Goal: Navigation & Orientation: Find specific page/section

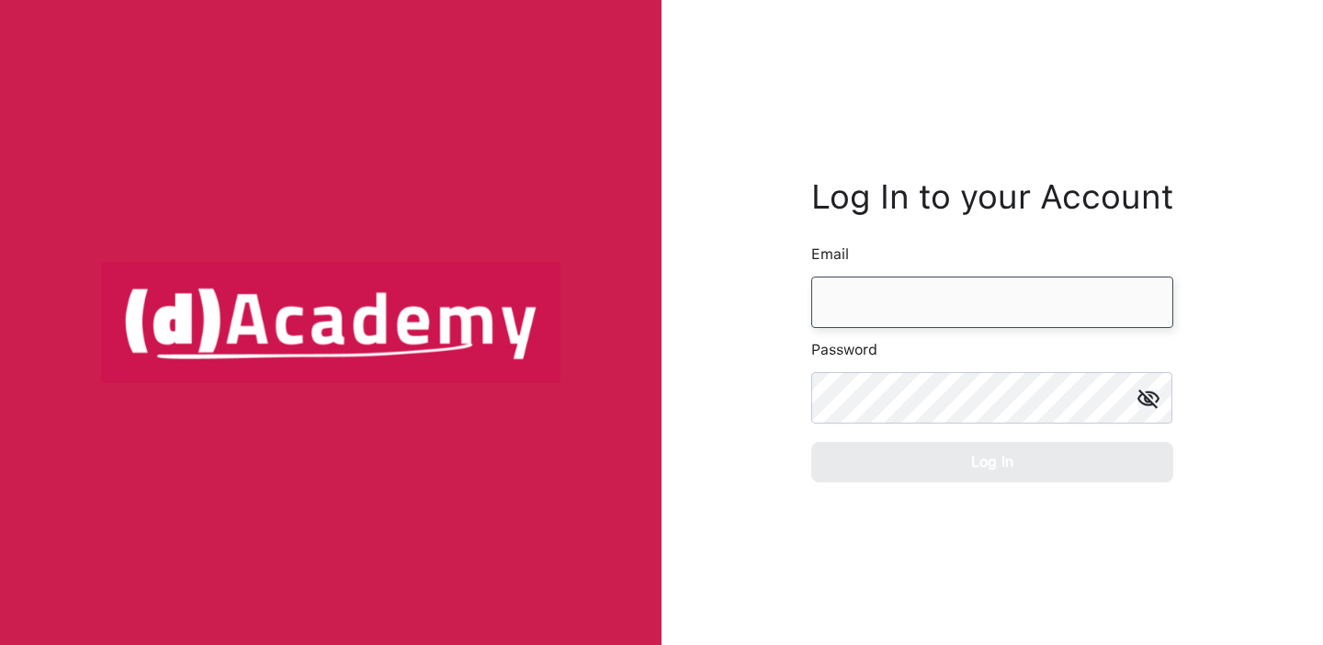
click at [956, 280] on input "email" at bounding box center [992, 301] width 362 height 51
type input "*"
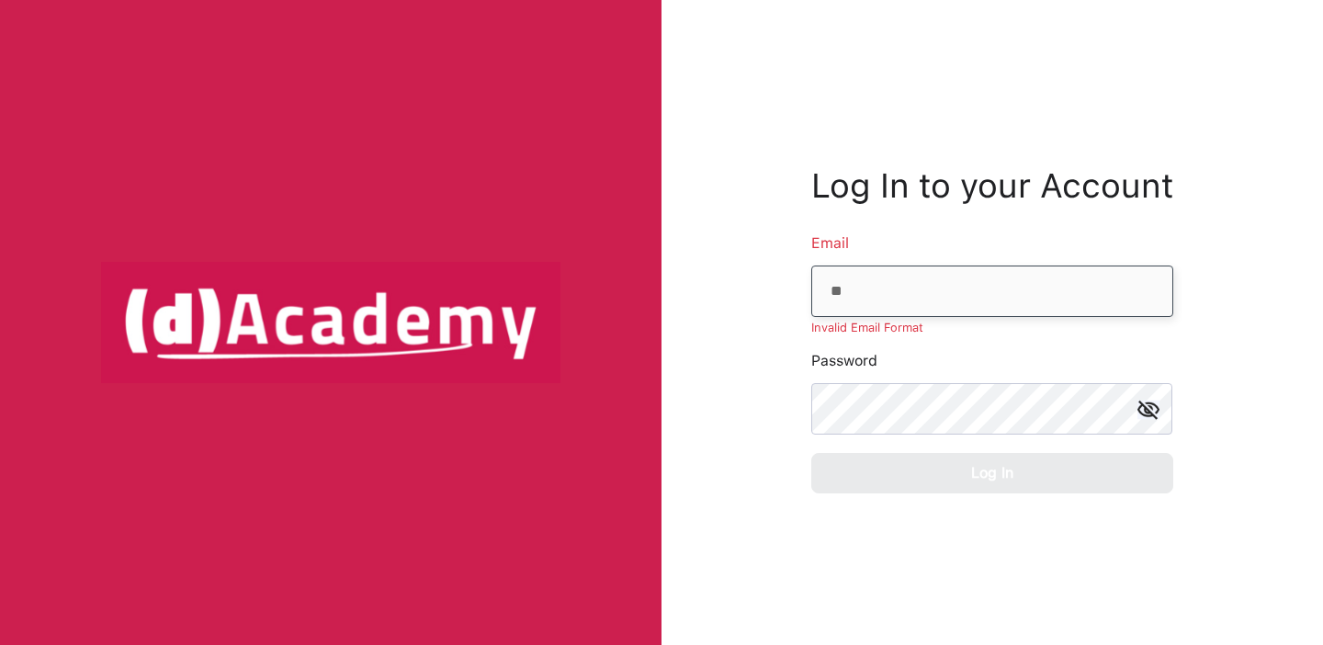
type input "**********"
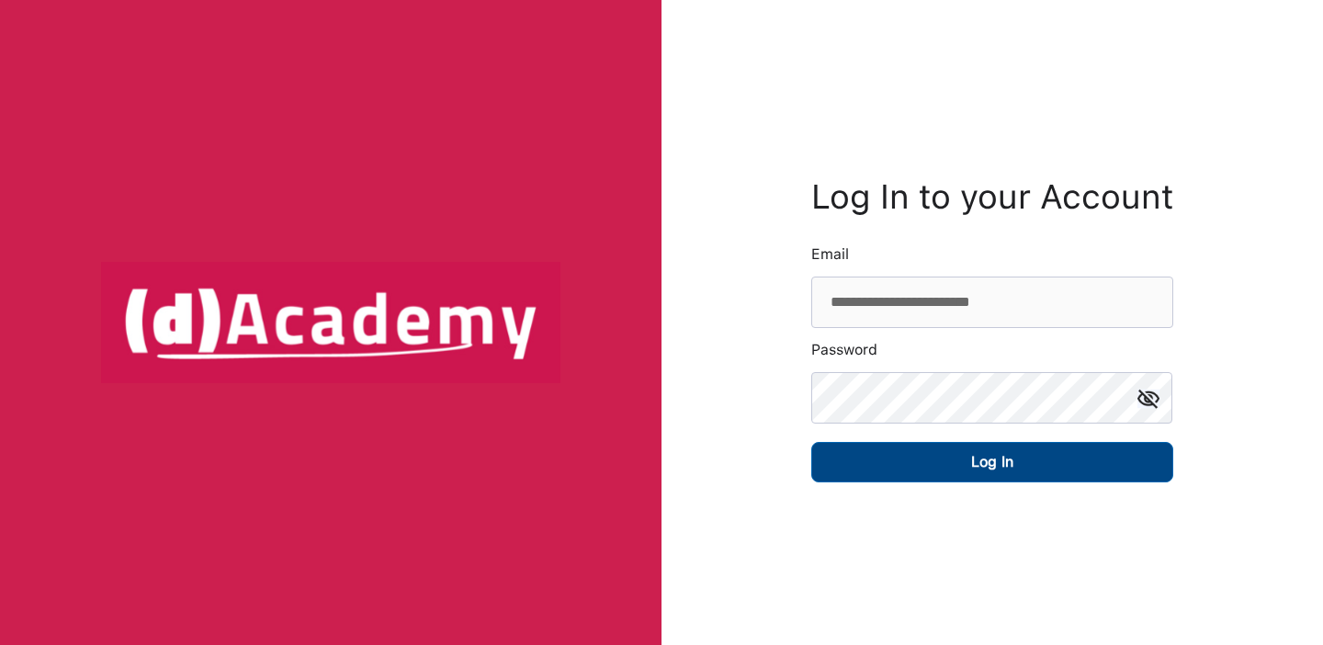
click at [1027, 448] on button "Log In" at bounding box center [992, 462] width 362 height 40
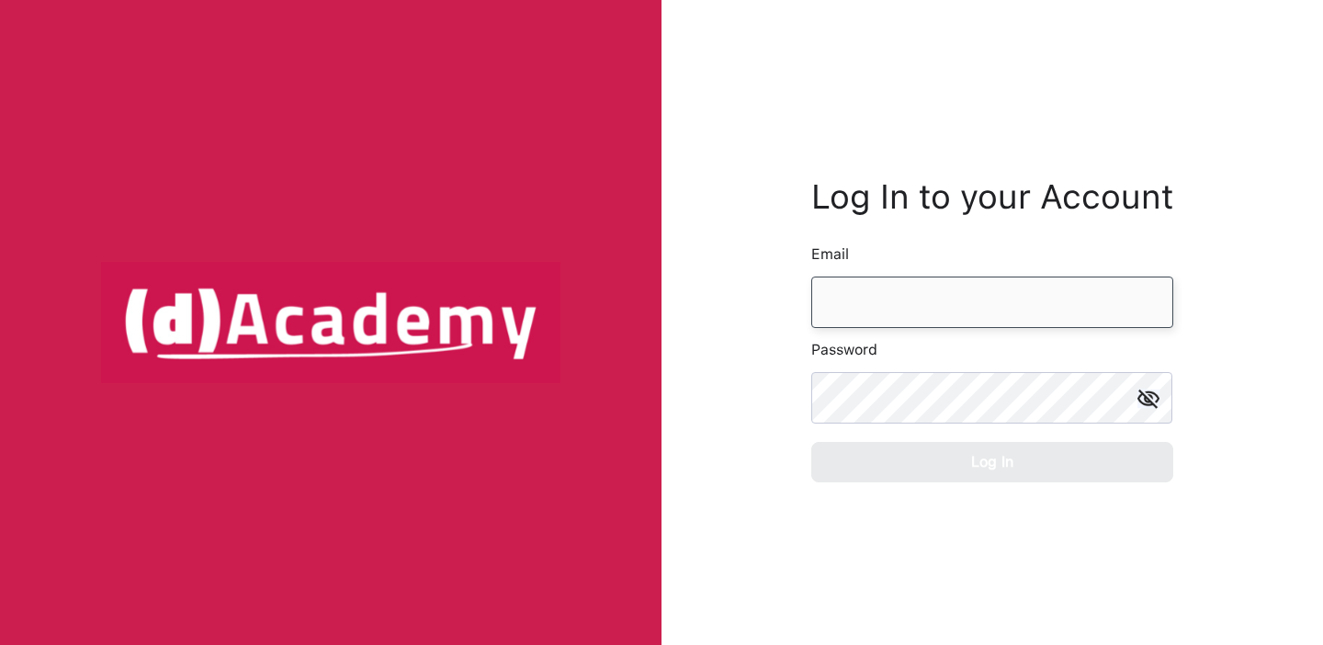
click at [950, 323] on input "email" at bounding box center [992, 301] width 362 height 51
type input "*"
type input "**********"
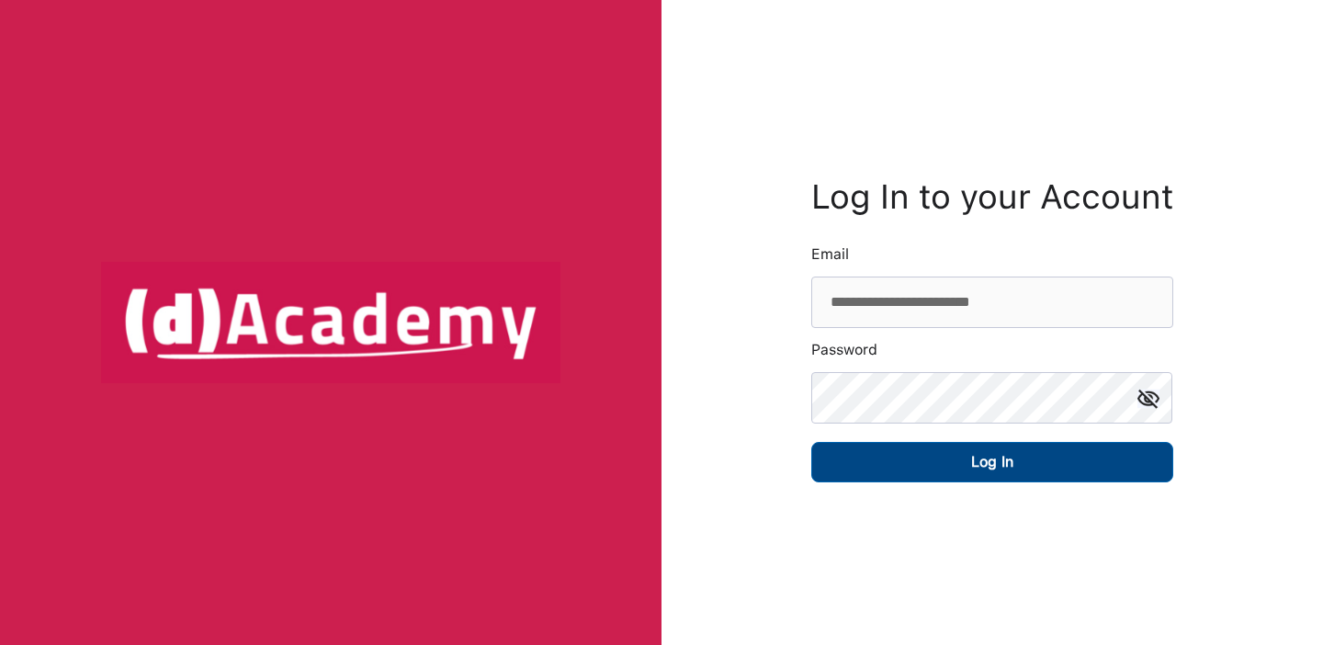
click at [946, 449] on button "Log In" at bounding box center [992, 462] width 362 height 40
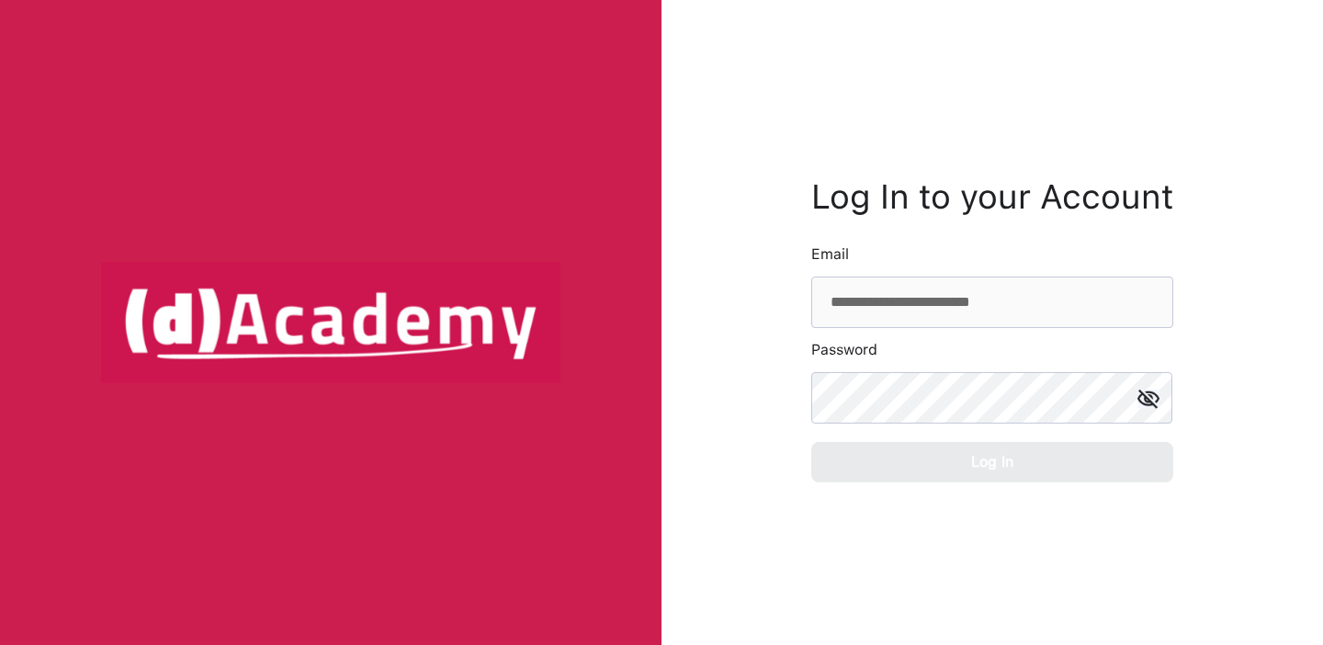
click at [899, 61] on div "**********" at bounding box center [992, 331] width 362 height 626
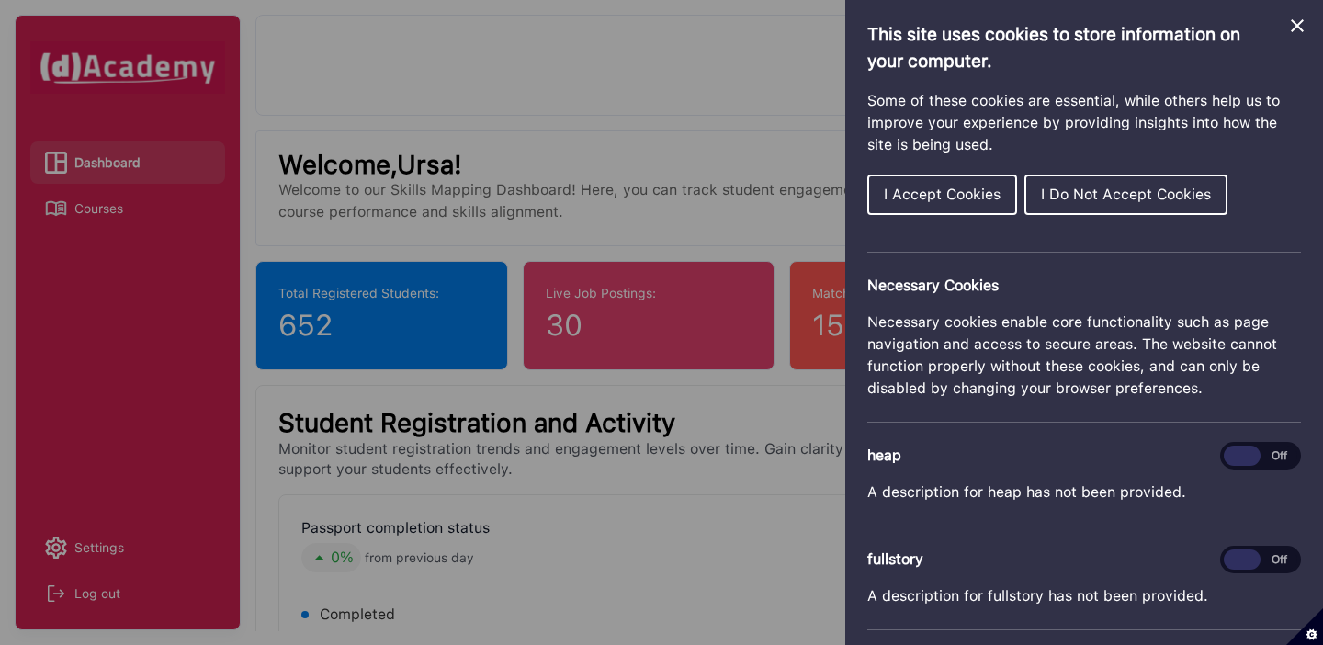
click at [951, 193] on span "I Accept Cookies" at bounding box center [942, 194] width 117 height 17
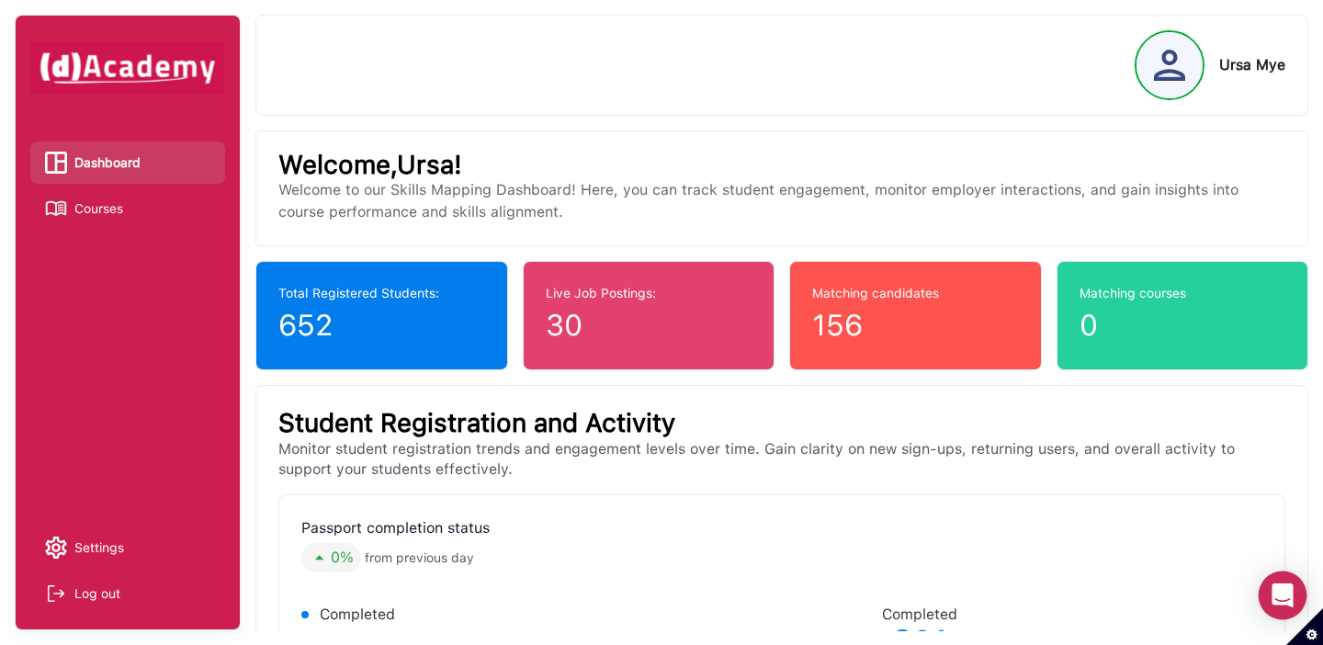
click at [1279, 596] on icon "Open Intercom Messenger" at bounding box center [1281, 595] width 21 height 24
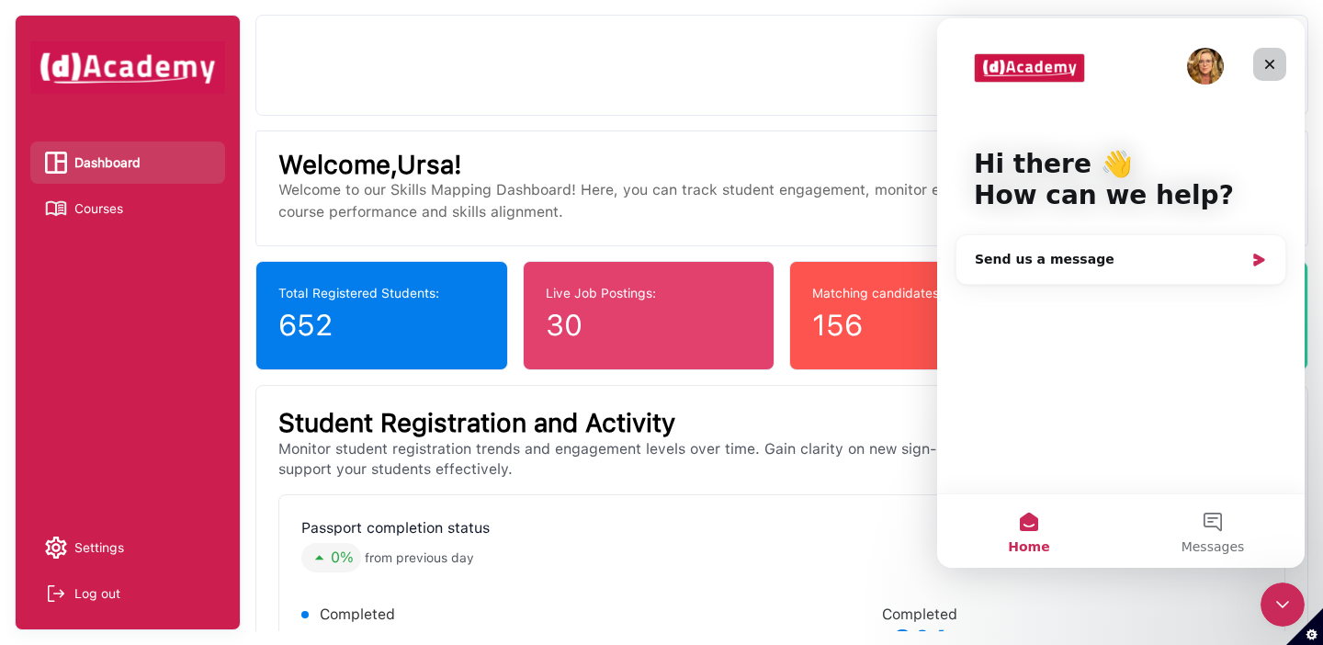
click at [1267, 73] on div "Close" at bounding box center [1269, 64] width 33 height 33
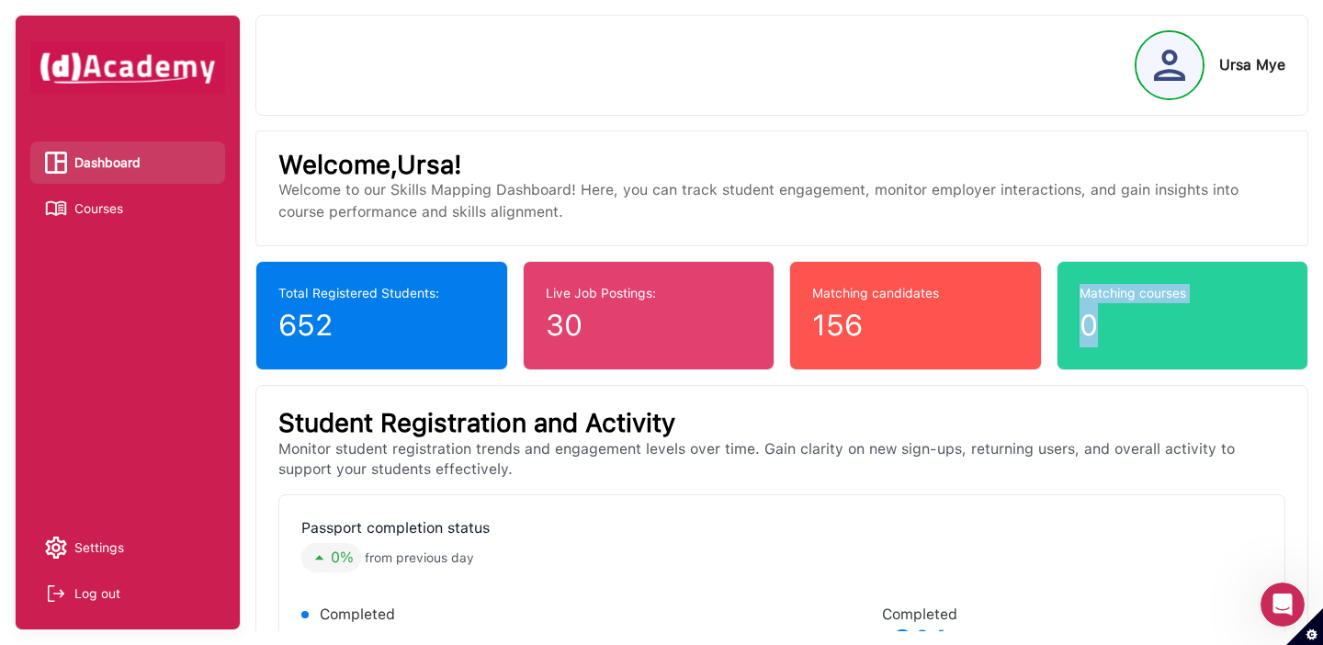
drag, startPoint x: 1113, startPoint y: 333, endPoint x: 1078, endPoint y: 296, distance: 51.3
click at [1077, 296] on div "Matching courses 0" at bounding box center [1182, 315] width 252 height 109
click at [1101, 333] on div "0" at bounding box center [1182, 325] width 206 height 44
drag, startPoint x: 1102, startPoint y: 331, endPoint x: 1066, endPoint y: 299, distance: 48.1
click at [1066, 299] on div "Matching courses 0" at bounding box center [1182, 315] width 252 height 109
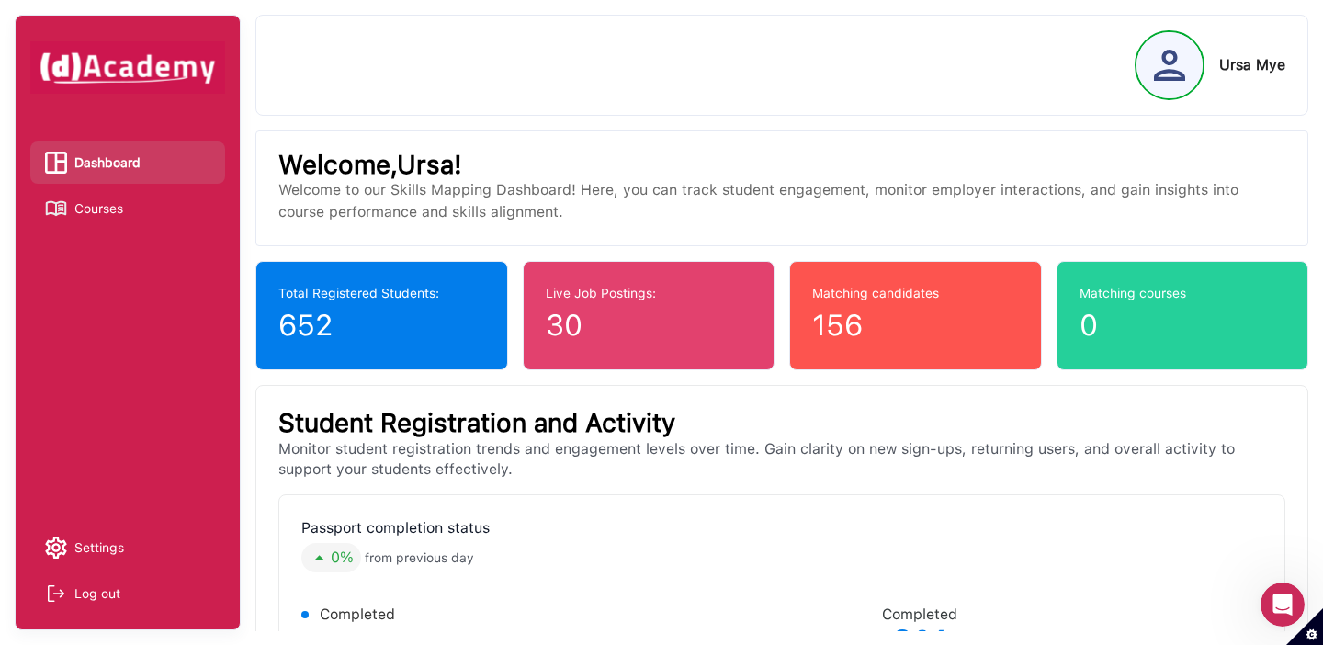
click at [1091, 321] on div "0" at bounding box center [1182, 325] width 206 height 44
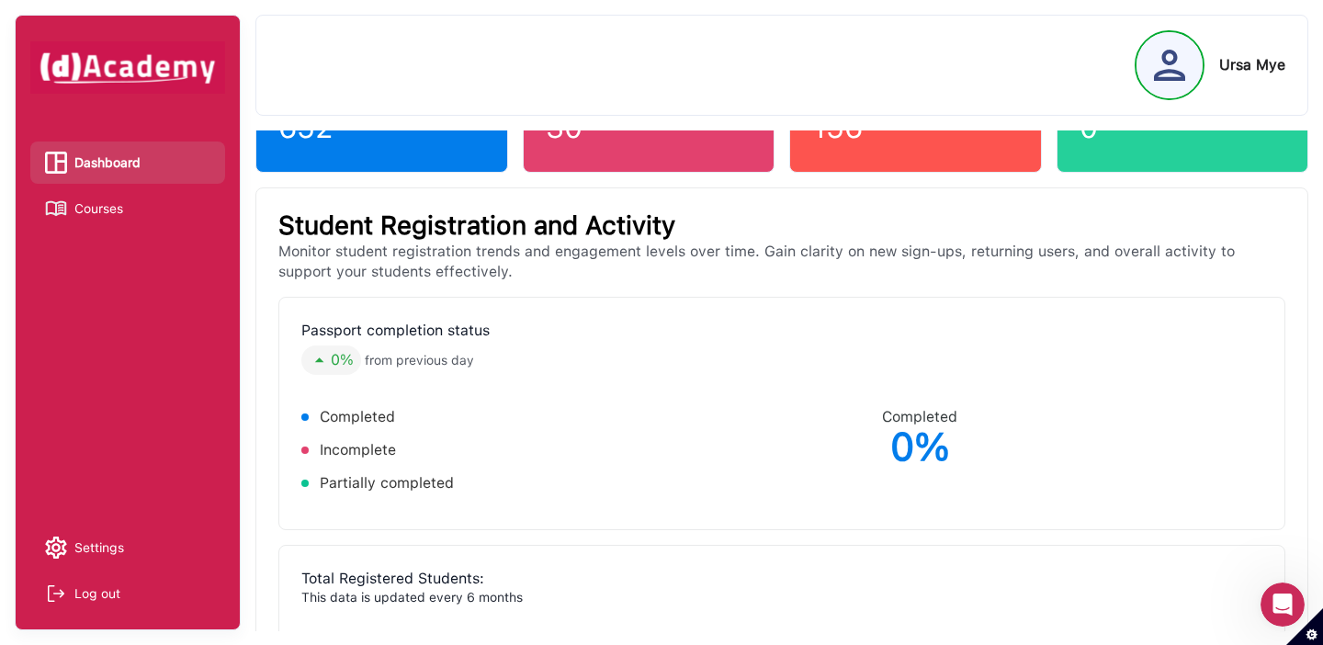
scroll to position [198, 0]
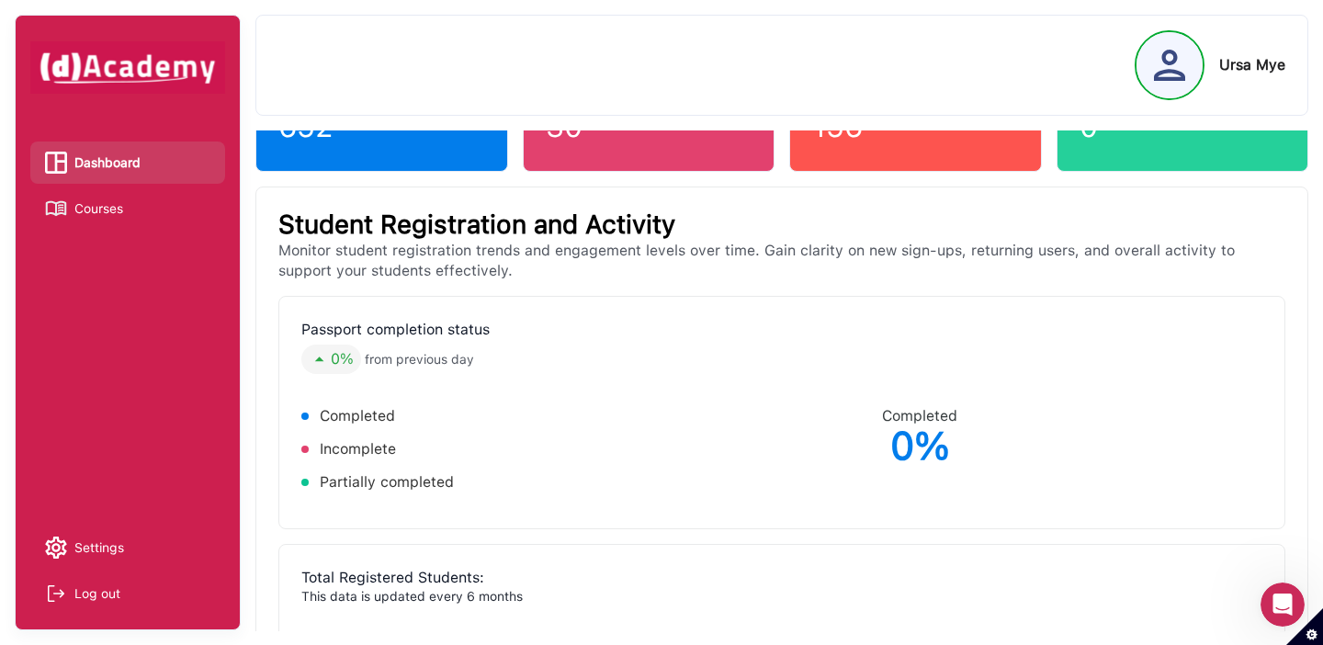
click at [725, 432] on ul "Completed Incomplete Partially completed" at bounding box center [541, 449] width 480 height 92
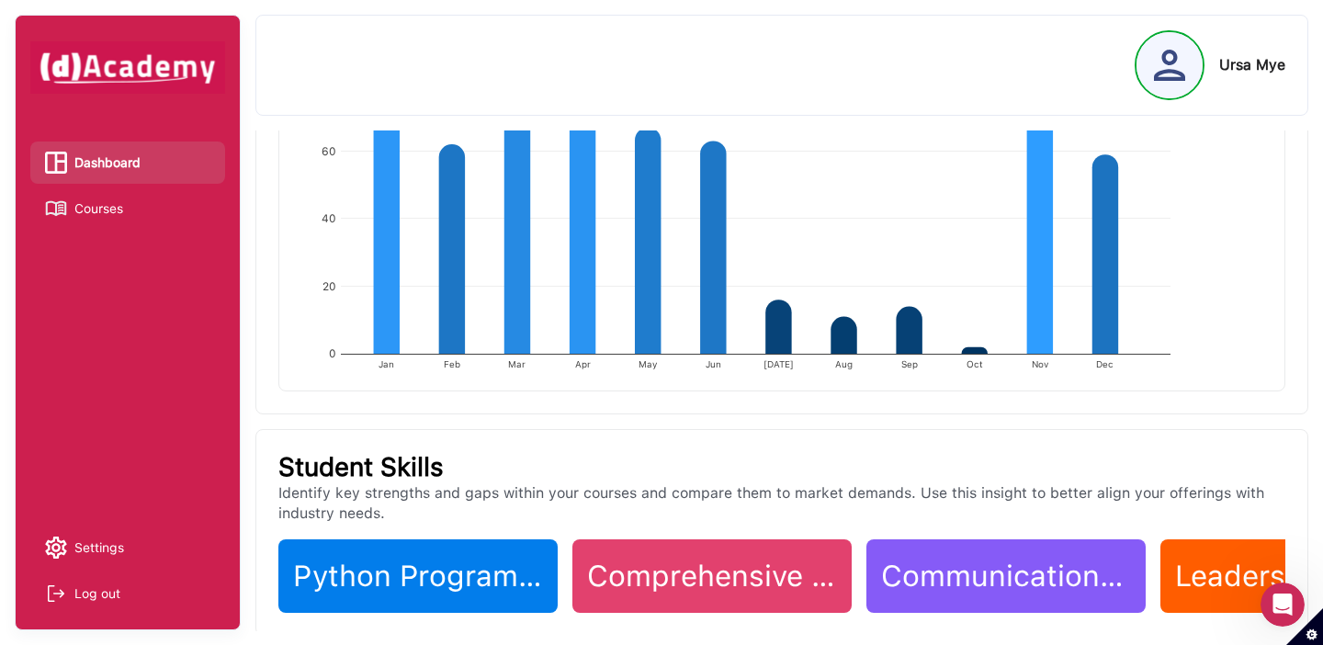
scroll to position [492, 0]
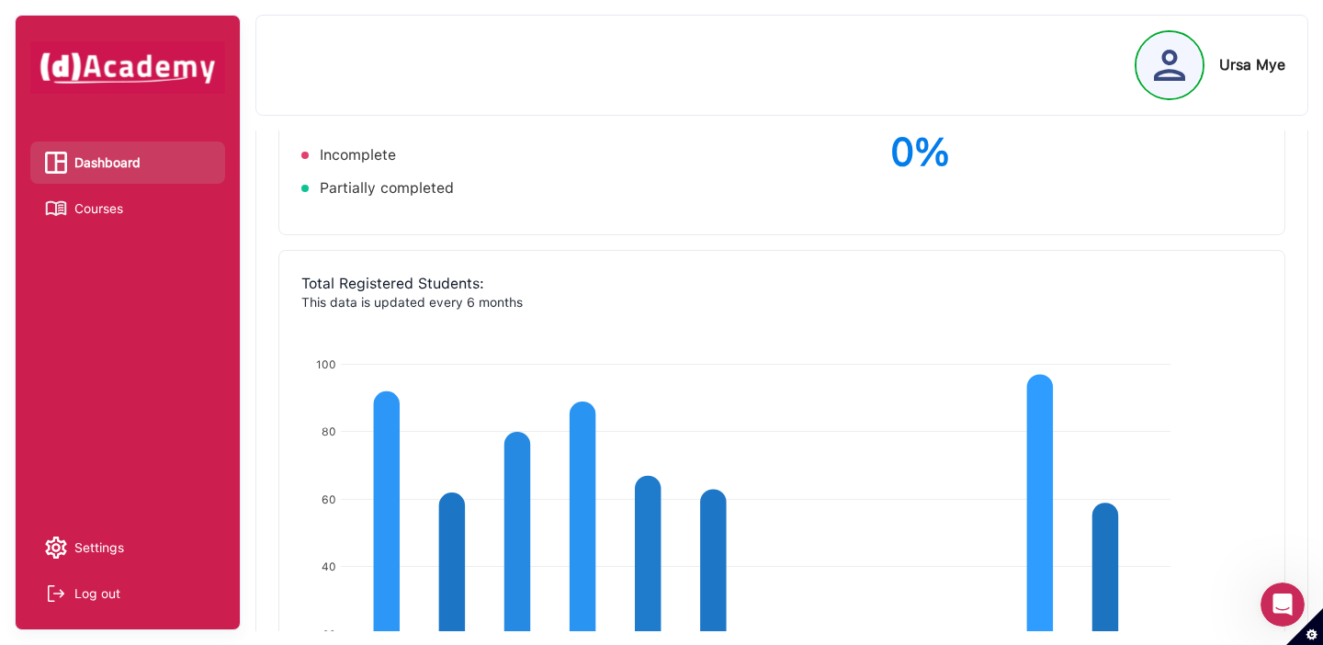
click at [107, 202] on span "Courses" at bounding box center [98, 209] width 49 height 28
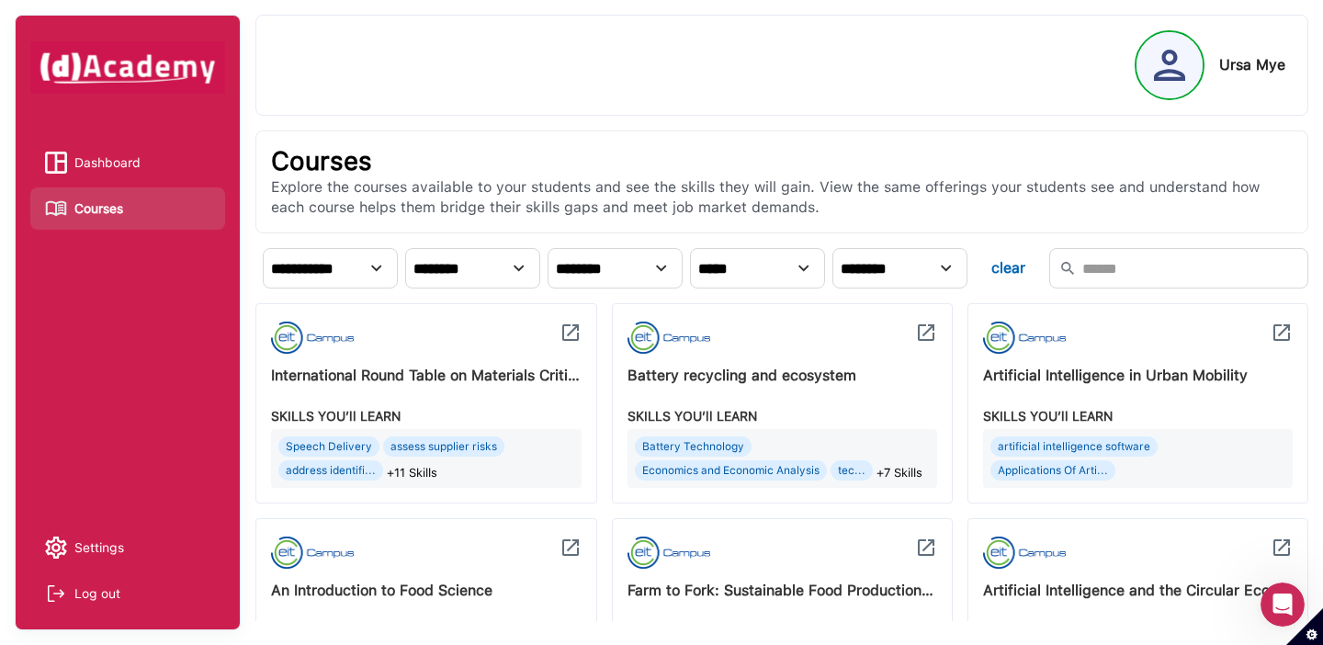
click at [150, 165] on link "Dashboard" at bounding box center [127, 163] width 165 height 28
